Goal: Task Accomplishment & Management: Complete application form

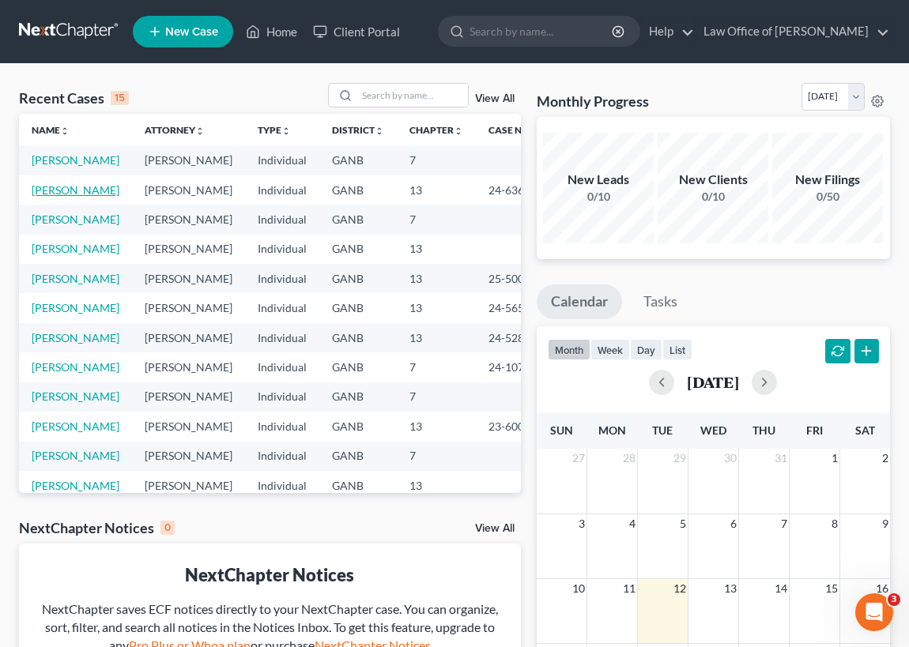
click at [76, 197] on link "[PERSON_NAME]" at bounding box center [76, 189] width 88 height 13
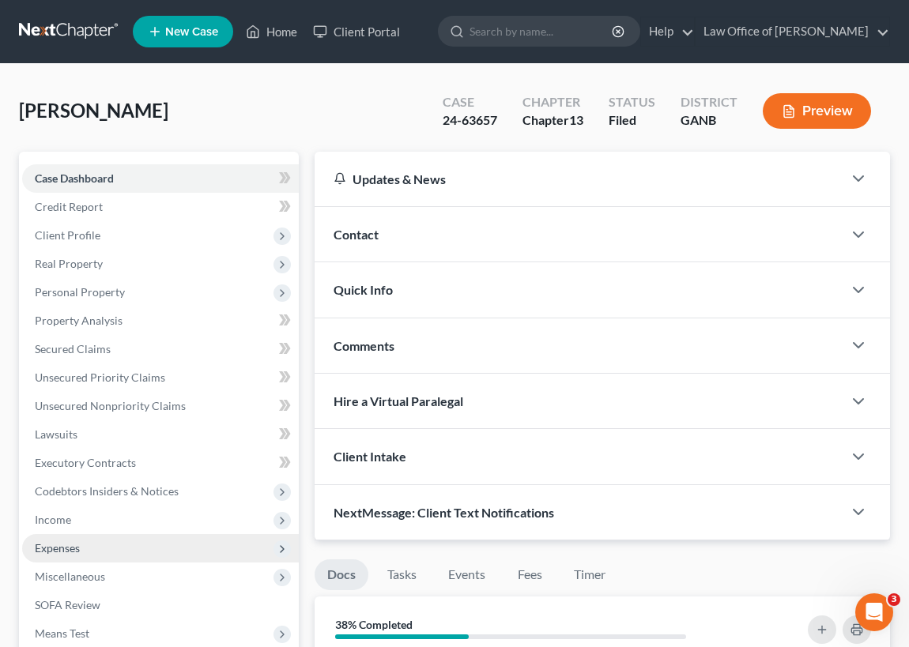
click at [85, 544] on span "Expenses" at bounding box center [160, 548] width 277 height 28
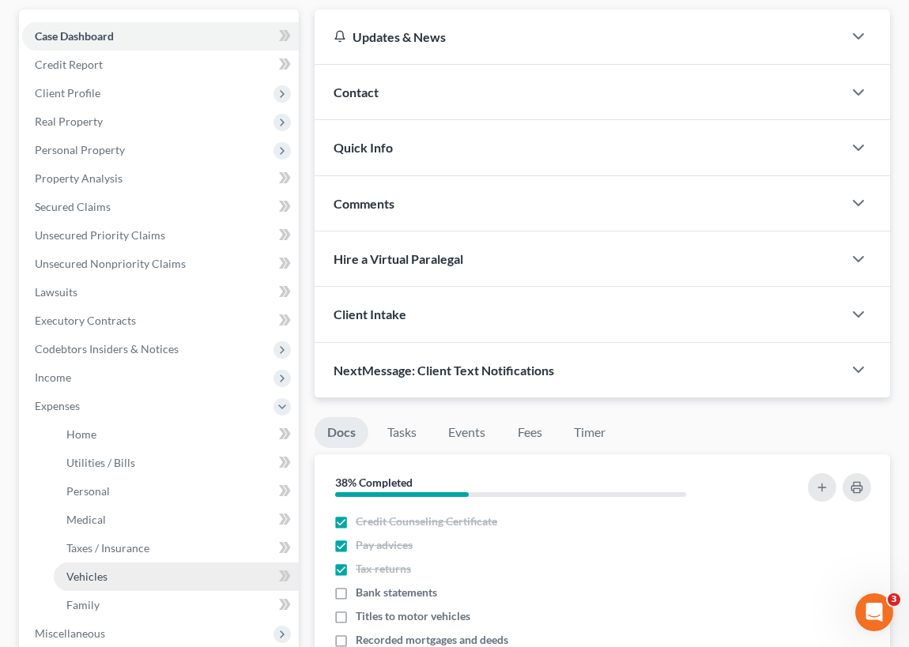
scroll to position [143, 0]
click at [117, 576] on link "Vehicles" at bounding box center [176, 576] width 245 height 28
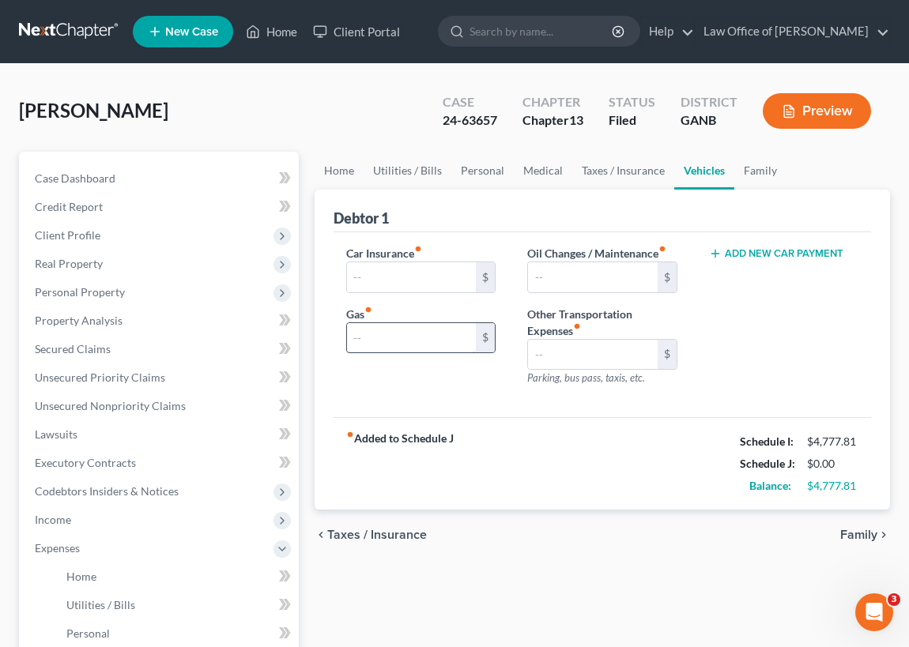
type input "475.00"
type input "250.00"
type input "60.00"
type input "0.00"
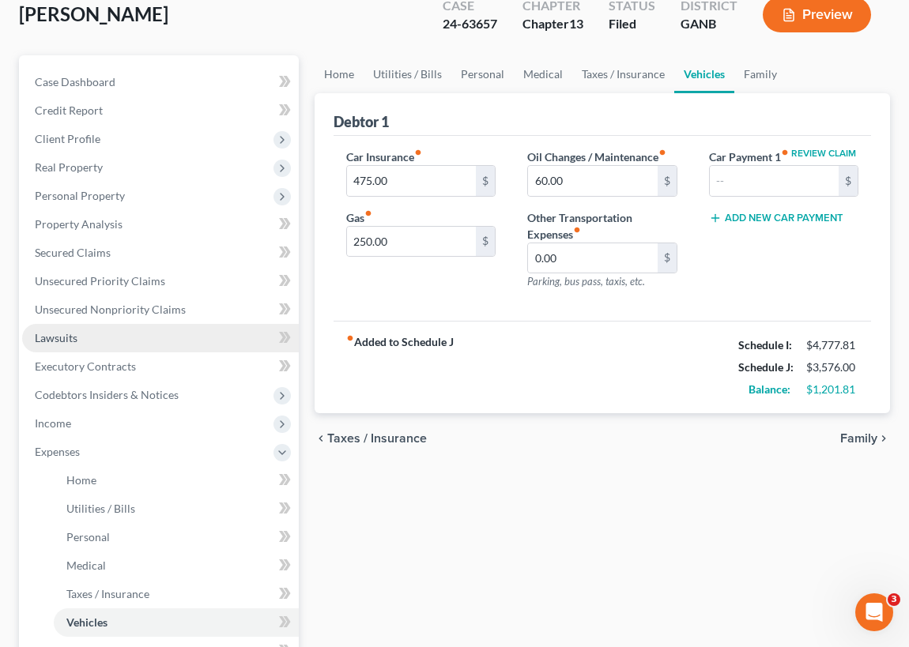
scroll to position [71, 0]
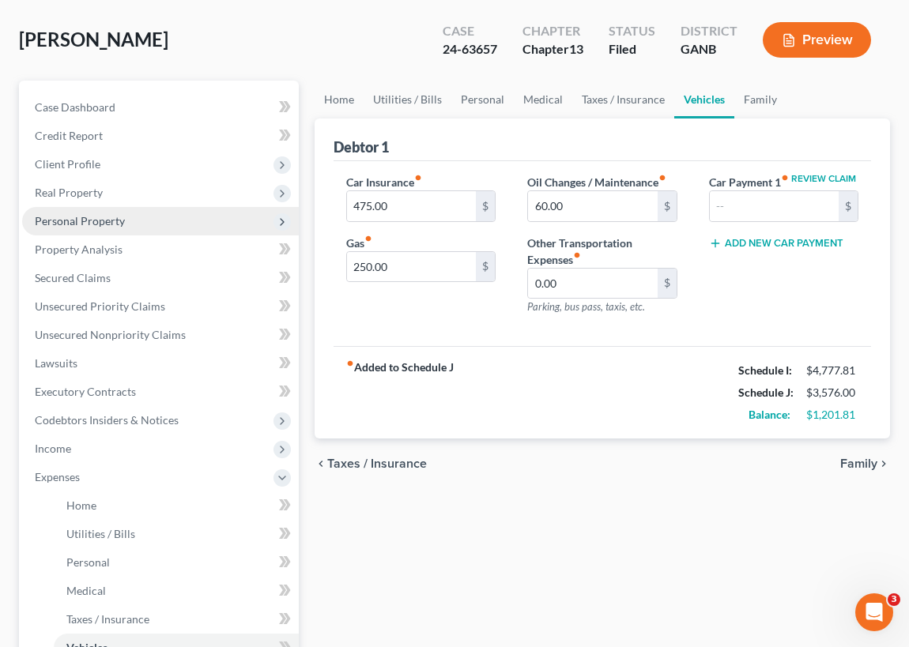
click at [83, 223] on span "Personal Property" at bounding box center [80, 220] width 90 height 13
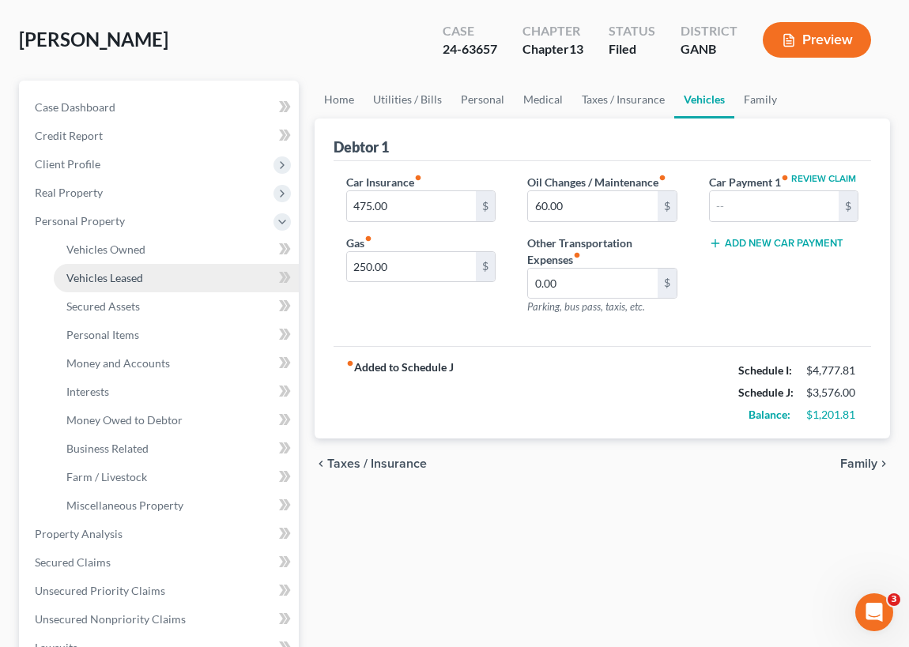
click at [106, 277] on span "Vehicles Leased" at bounding box center [104, 277] width 77 height 13
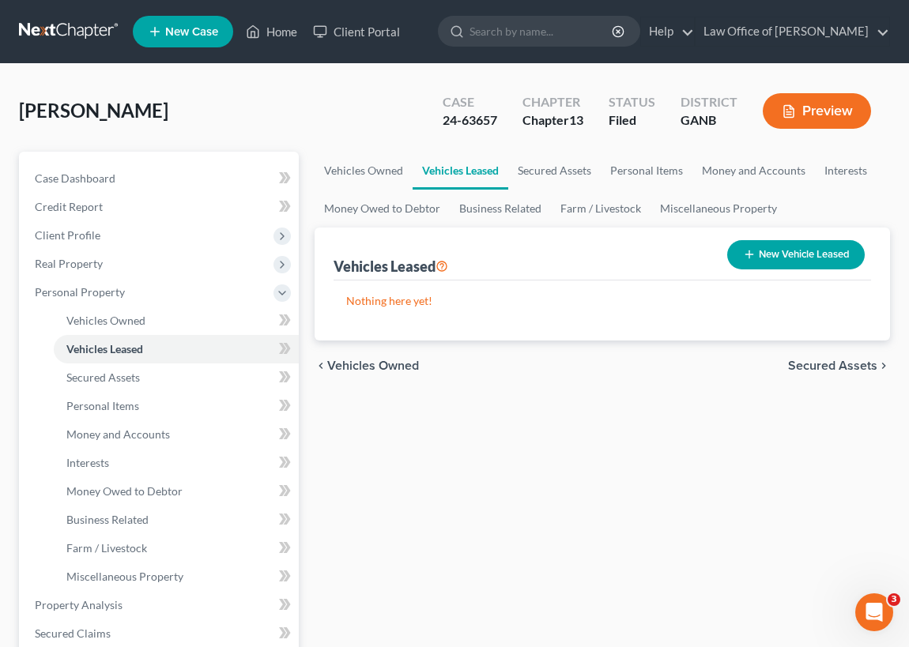
click at [789, 249] on button "New Vehicle Leased" at bounding box center [796, 254] width 138 height 29
select select "0"
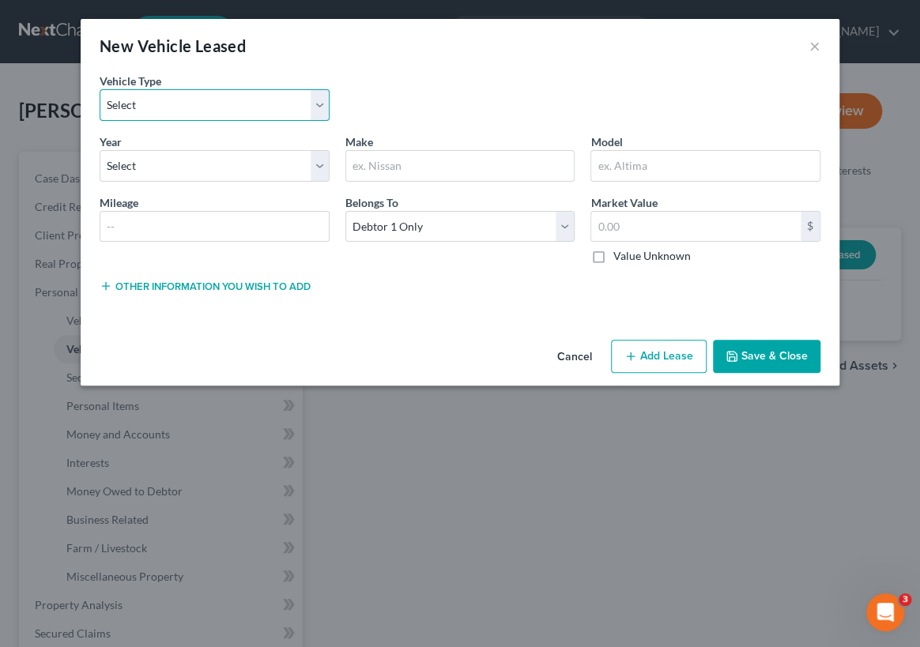
click at [316, 104] on select "Select Automobile Truck Trailer Watercraft Aircraft Motor Home Atv Other Vehicle" at bounding box center [215, 105] width 230 height 32
select select "0"
click at [100, 89] on select "Select Automobile Truck Trailer Watercraft Aircraft Motor Home Atv Other Vehicle" at bounding box center [215, 105] width 230 height 32
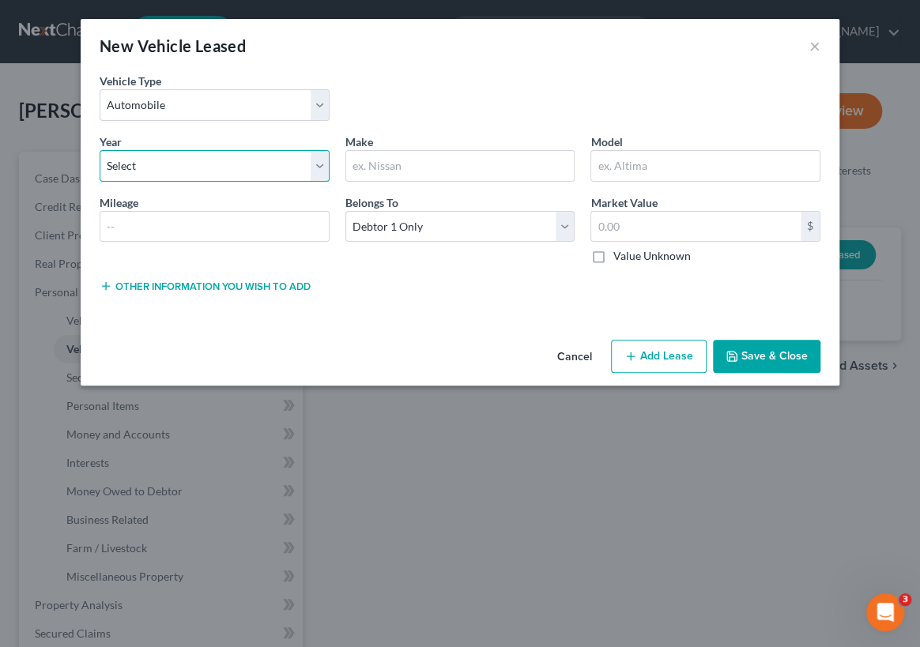
click at [313, 163] on select "Select 2026 2025 2024 2023 2022 2021 2020 2019 2018 2017 2016 2015 2014 2013 20…" at bounding box center [215, 166] width 230 height 32
select select "11"
click at [100, 150] on select "Select 2026 2025 2024 2023 2022 2021 2020 2019 2018 2017 2016 2015 2014 2013 20…" at bounding box center [215, 166] width 230 height 32
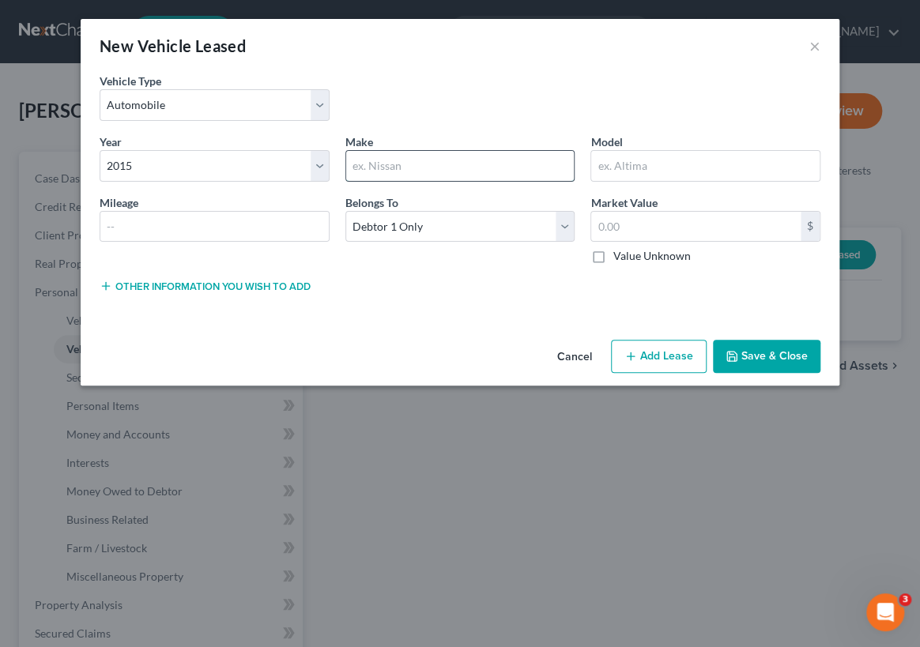
click at [388, 160] on input "text" at bounding box center [460, 166] width 228 height 30
type input "Chevrolet"
click at [597, 165] on input "text" at bounding box center [705, 166] width 228 height 30
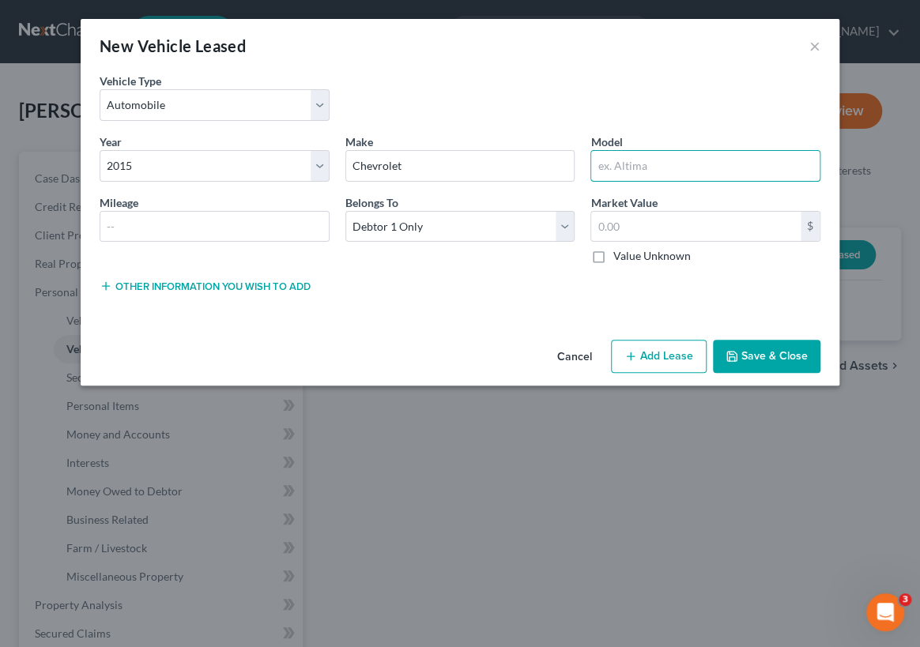
type input "Camero"
click at [578, 352] on button "Cancel" at bounding box center [575, 357] width 60 height 32
